Goal: Information Seeking & Learning: Compare options

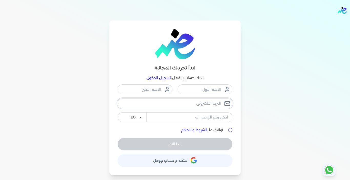
click at [199, 104] on input "email" at bounding box center [174, 103] width 115 height 10
type input "[EMAIL_ADDRESS][DOMAIN_NAME]"
click at [193, 118] on input "tel" at bounding box center [189, 117] width 86 height 10
type input "Dash@2030@Dash"
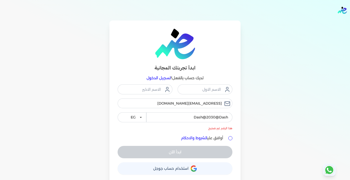
click at [152, 77] on link "تسجيل الدخول" at bounding box center [158, 77] width 24 height 5
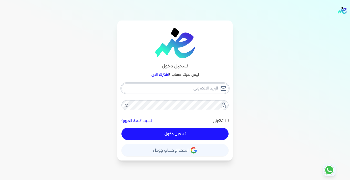
type input "[PERSON_NAME][EMAIL_ADDRESS][DOMAIN_NAME]"
click at [200, 83] on input "[PERSON_NAME][EMAIL_ADDRESS][DOMAIN_NAME]" at bounding box center [174, 88] width 107 height 10
click at [217, 133] on button "تسجيل دخول" at bounding box center [174, 133] width 107 height 12
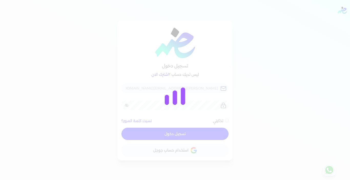
checkbox input "false"
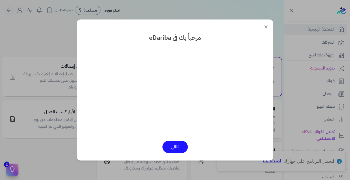
click at [170, 143] on button "التالي" at bounding box center [174, 146] width 25 height 12
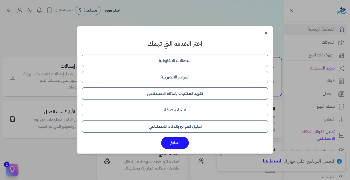
click at [170, 143] on button "السابق" at bounding box center [175, 142] width 28 height 12
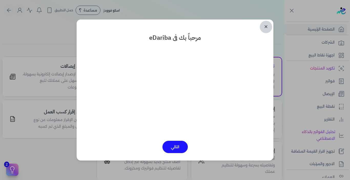
click at [263, 24] on link "✕" at bounding box center [265, 27] width 12 height 12
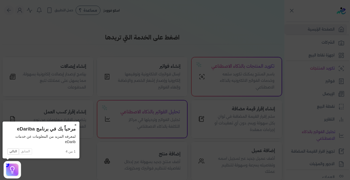
click at [75, 124] on button "×" at bounding box center [75, 124] width 8 height 7
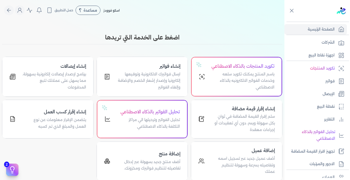
click at [186, 19] on nav "Toggle Navigation الاسعار العمولات مساعدة خدمة العملاء دليل المستخدم تسجيل الدخ…" at bounding box center [142, 10] width 284 height 20
click at [62, 11] on span "حمل التطبيق" at bounding box center [64, 10] width 19 height 5
click at [64, 30] on div "Toggle Navigation الاسعار العمولات مساعدة خدمة العملاء دليل المستخدم تسجيل الدخ…" at bounding box center [142, 90] width 284 height 180
drag, startPoint x: 183, startPoint y: 36, endPoint x: 72, endPoint y: 33, distance: 110.3
click at [72, 33] on h3 "اضغط على الخدمة التي تريدها" at bounding box center [142, 37] width 280 height 9
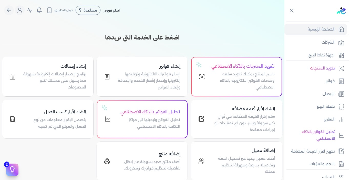
click at [101, 24] on div "Toggle Navigation الاسعار العمولات مساعدة خدمة العملاء دليل المستخدم تسجيل الدخ…" at bounding box center [142, 90] width 284 height 180
click at [233, 34] on h3 "اضغط على الخدمة التي تريدها" at bounding box center [142, 37] width 280 height 9
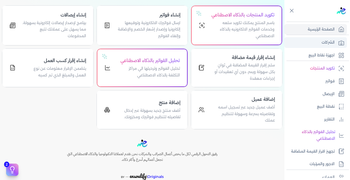
click at [328, 42] on p "الشركات" at bounding box center [327, 42] width 13 height 7
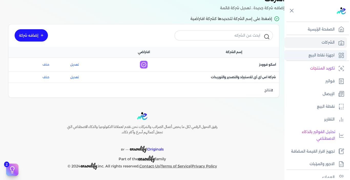
click at [325, 51] on link "اجهزة نقاط البيع" at bounding box center [315, 55] width 62 height 11
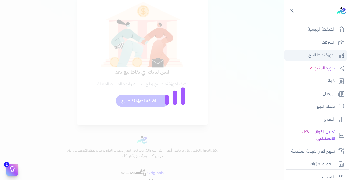
scroll to position [44, 0]
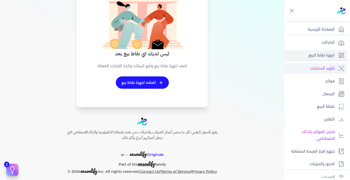
click at [319, 72] on link "تكويد المنتجات" at bounding box center [315, 68] width 62 height 11
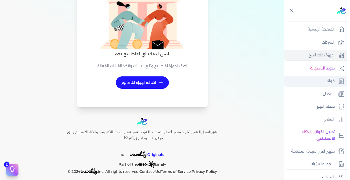
click at [317, 83] on link "فواتير" at bounding box center [315, 81] width 62 height 11
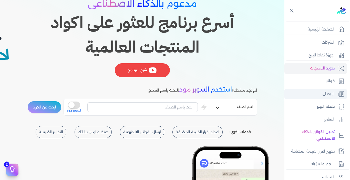
scroll to position [39, 0]
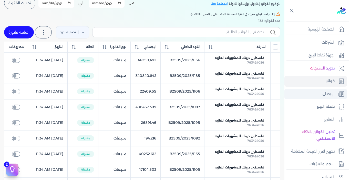
click at [317, 93] on link "الإيصال" at bounding box center [315, 94] width 62 height 11
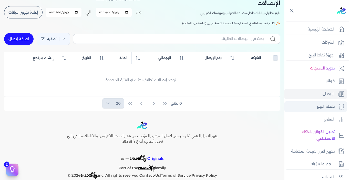
click at [317, 103] on p "نقطة البيع" at bounding box center [326, 106] width 18 height 7
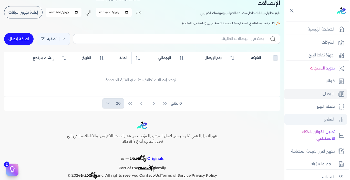
select select "EGP"
select select "EGS"
select select "B"
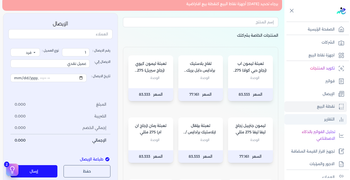
click at [316, 115] on link "التقارير" at bounding box center [315, 119] width 62 height 11
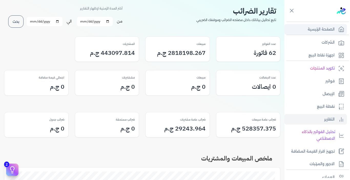
click at [315, 29] on p "الصفحة الرئيسية" at bounding box center [320, 29] width 27 height 7
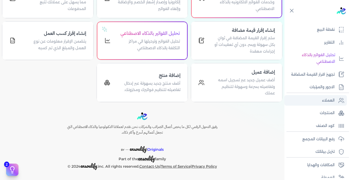
scroll to position [97, 0]
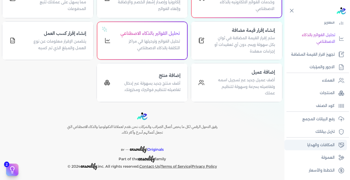
click at [324, 144] on p "المكافات والهدايا" at bounding box center [320, 144] width 27 height 7
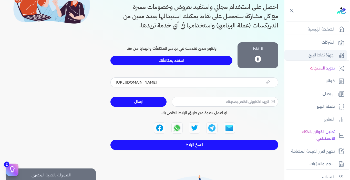
click at [314, 52] on p "اجهزة نقاط البيع" at bounding box center [321, 55] width 26 height 7
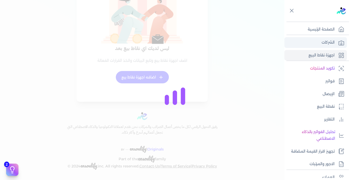
click at [318, 43] on link "الشركات" at bounding box center [315, 42] width 62 height 11
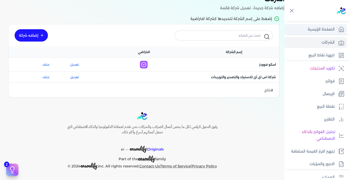
click at [317, 32] on p "الصفحة الرئيسية" at bounding box center [320, 29] width 27 height 7
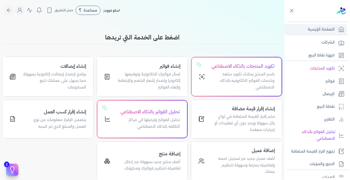
click at [330, 30] on p "الصفحة الرئيسية" at bounding box center [320, 29] width 27 height 7
click at [23, 10] on icon "Global" at bounding box center [20, 10] width 6 height 6
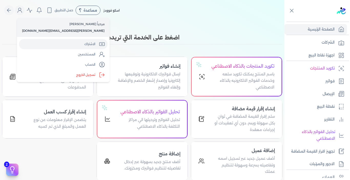
click at [47, 40] on link "الاشتراك" at bounding box center [63, 44] width 89 height 10
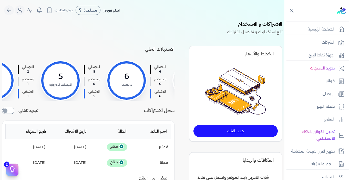
click at [260, 73] on img at bounding box center [235, 91] width 61 height 47
click at [237, 99] on img at bounding box center [235, 91] width 61 height 47
click at [238, 117] on div "الخطط والأسعار جدد باقتك" at bounding box center [235, 94] width 93 height 96
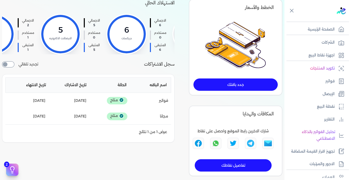
scroll to position [51, 0]
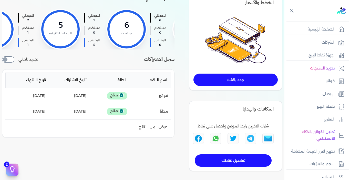
click at [236, 77] on link "جدد باقتك" at bounding box center [235, 79] width 84 height 12
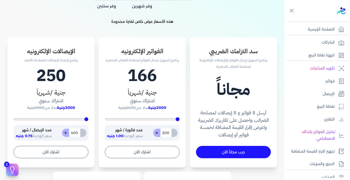
scroll to position [154, 0]
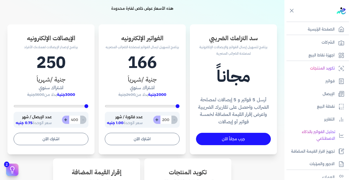
type input "270"
type input "322"
type input "530"
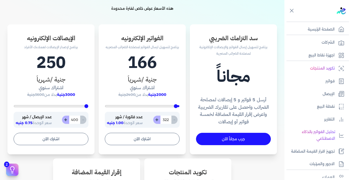
type input "530"
type input "548"
type input "565"
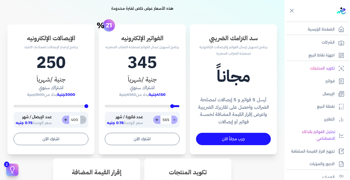
type input "583"
type input "617"
type input "670"
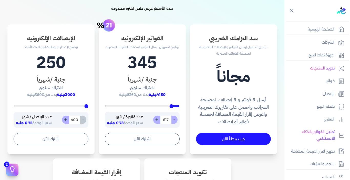
type input "670"
type input "687"
type input "704"
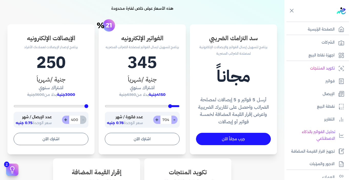
type input "722"
type input "739"
type input "757"
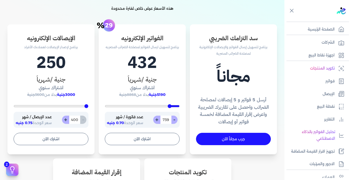
type input "757"
type input "774"
type input "809"
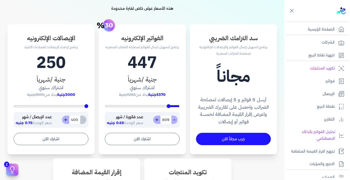
type input "826"
type input "861"
type input "878"
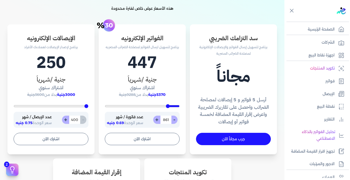
type input "878"
type input "913"
type input "930"
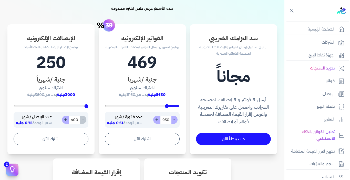
type input "965"
type input "983"
type input "1017"
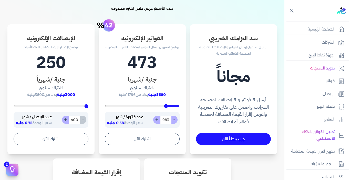
type input "1017"
type input "1035"
type input "1052"
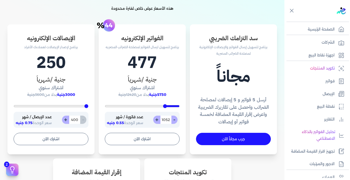
type input "1087"
type input "1122"
type input "1139"
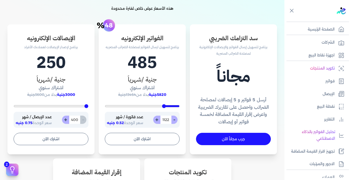
type input "1139"
type input "1174"
type input "1191"
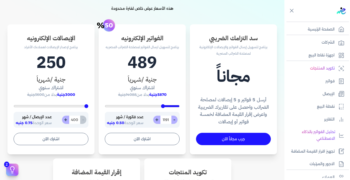
type input "1226"
type input "1243"
type input "1226"
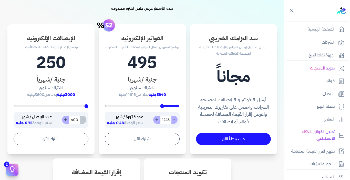
type input "1226"
type input "1209"
type input "1174"
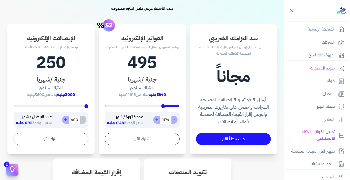
type input "1157"
type input "1139"
type input "1104"
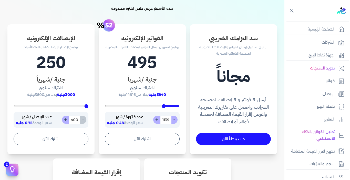
type input "1104"
type input "1087"
type input "1035"
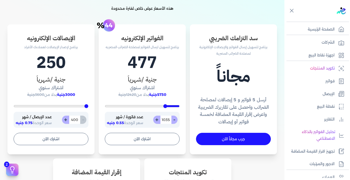
type input "1017"
type input "1000"
type input "965"
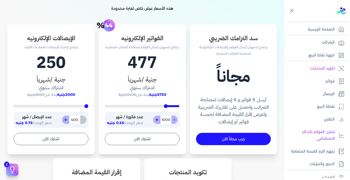
type input "965"
type input "948"
type input "930"
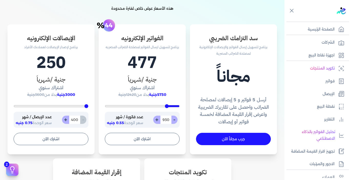
type input "913"
type input "896"
type input "878"
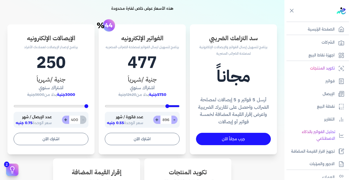
type input "878"
type input "843"
type input "826"
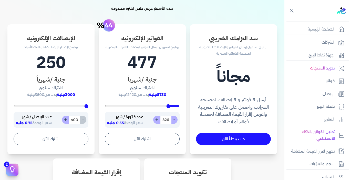
type input "791"
type input "774"
type input "757"
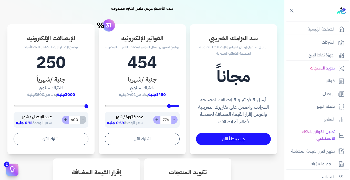
type input "757"
type input "739"
type input "722"
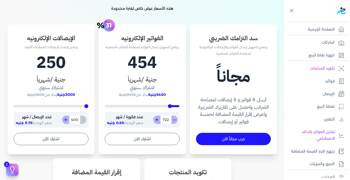
type input "704"
type input "687"
type input "670"
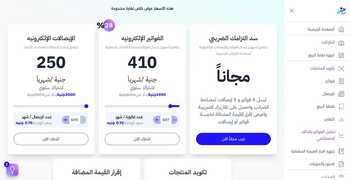
type input "670"
type input "652"
type input "635"
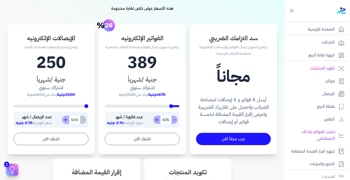
type input "617"
type input "583"
type input "565"
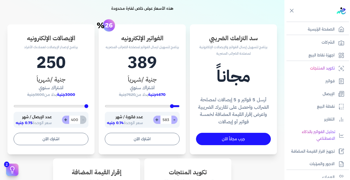
type input "565"
type input "548"
type input "530"
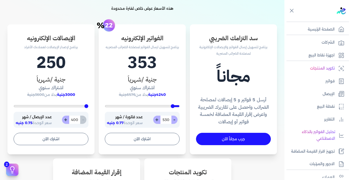
type input "513"
type input "496"
type input "478"
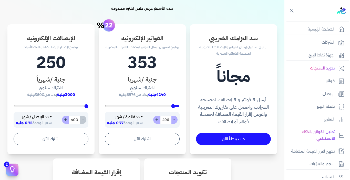
type input "478"
type input "461"
type input "443"
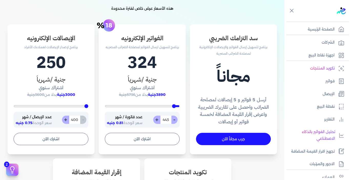
type input "426"
type input "409"
type input "391"
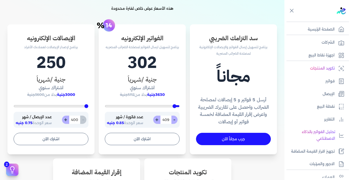
type input "391"
type input "374"
type input "357"
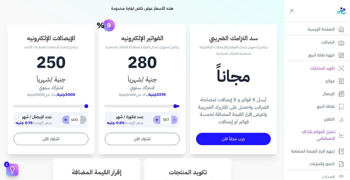
type input "339"
type input "322"
type input "304"
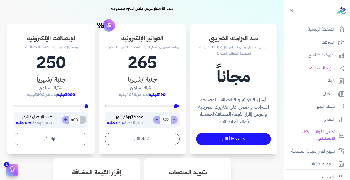
type input "304"
type input "287"
type input "270"
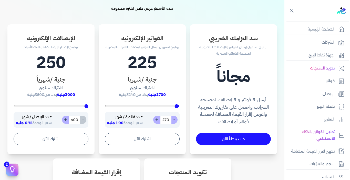
type input "304"
type input "322"
type input "357"
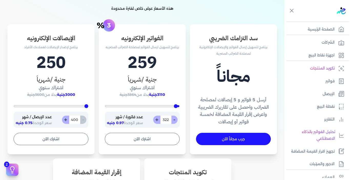
type input "357"
type input "374"
type input "391"
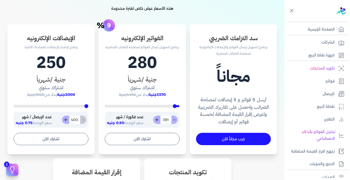
type input "409"
type input "426"
type input "443"
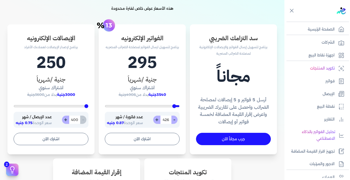
type input "443"
type input "478"
type input "496"
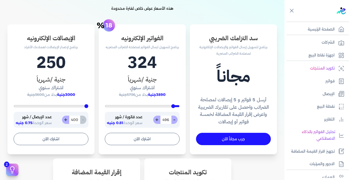
type input "513"
type input "530"
type input "548"
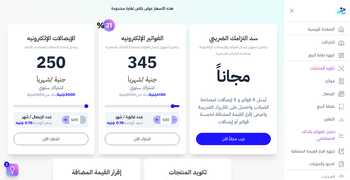
type input "548"
type input "565"
type input "583"
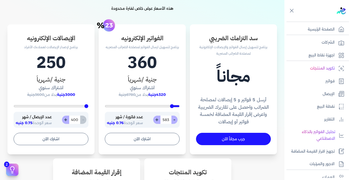
type input "600"
type input "617"
drag, startPoint x: 178, startPoint y: 106, endPoint x: 165, endPoint y: 105, distance: 13.6
click at [165, 105] on input "range" at bounding box center [142, 106] width 75 height 2
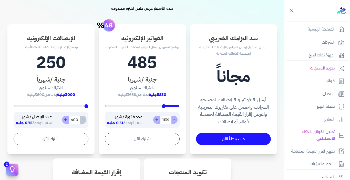
click at [165, 119] on input "1139" at bounding box center [165, 119] width 11 height 8
click at [154, 74] on h1 "475" at bounding box center [142, 62] width 75 height 25
click at [166, 117] on input "1000" at bounding box center [165, 119] width 11 height 8
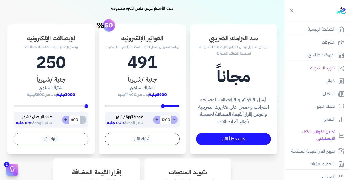
click at [166, 118] on input "1200" at bounding box center [165, 119] width 11 height 8
click at [166, 119] on input "1300" at bounding box center [165, 119] width 11 height 8
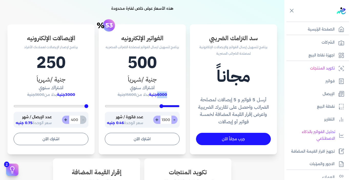
drag, startPoint x: 158, startPoint y: 92, endPoint x: 169, endPoint y: 93, distance: 10.8
click at [167, 93] on span "6000جنية" at bounding box center [158, 94] width 18 height 5
click at [165, 109] on div "% 53 - 1300 + عدد فاتورة / شهر سعر الوحدة 0.46 جنيه" at bounding box center [142, 115] width 75 height 25
click at [167, 120] on input "1300" at bounding box center [165, 119] width 11 height 8
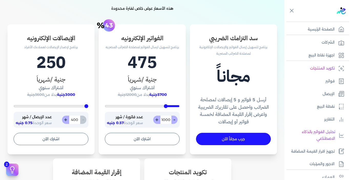
click at [166, 120] on input "1000" at bounding box center [165, 119] width 11 height 8
click at [309, 38] on link "الشركات" at bounding box center [315, 42] width 62 height 11
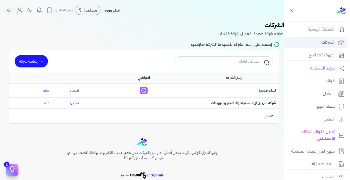
click at [323, 40] on p "الشركات" at bounding box center [327, 42] width 13 height 7
click at [320, 29] on p "الصفحة الرئيسية" at bounding box center [320, 29] width 27 height 7
